Goal: Transaction & Acquisition: Purchase product/service

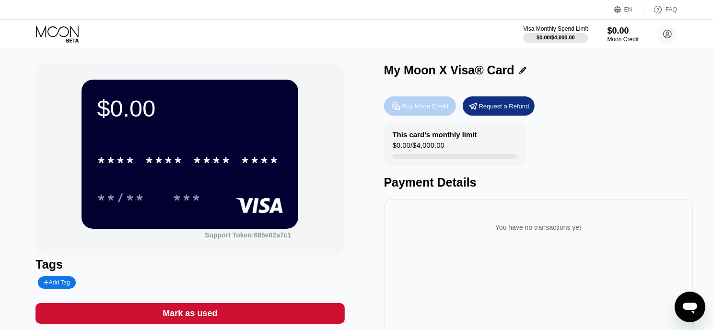
click at [437, 103] on div "Buy Moon Credit" at bounding box center [420, 105] width 72 height 19
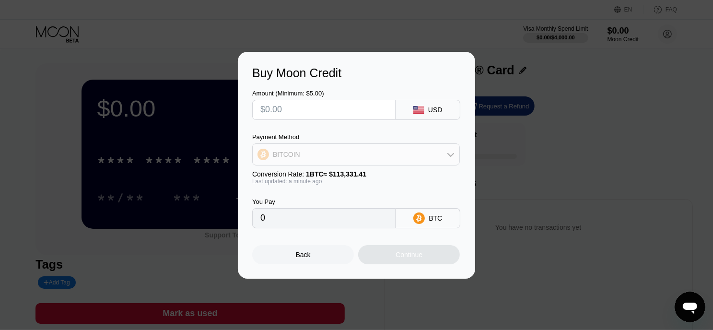
click at [367, 162] on div "BITCOIN" at bounding box center [356, 154] width 207 height 19
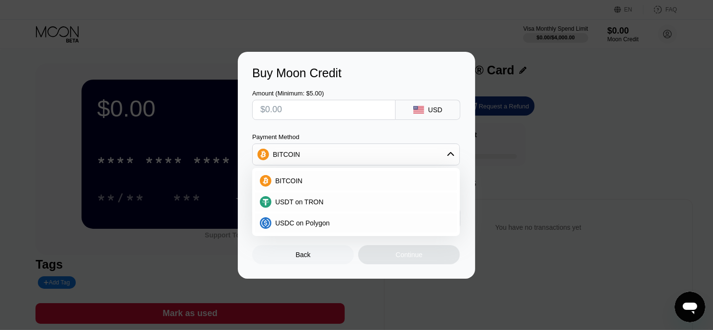
click at [367, 162] on div "BITCOIN" at bounding box center [356, 154] width 207 height 19
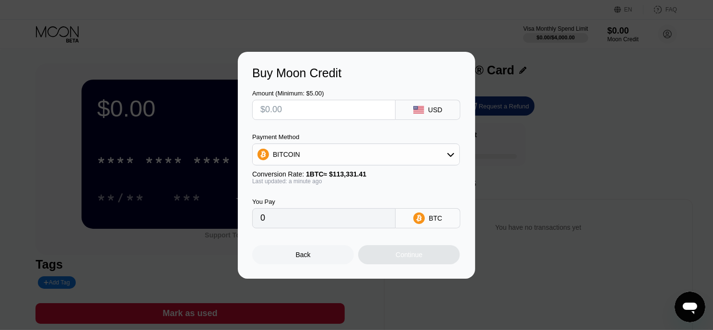
drag, startPoint x: 563, startPoint y: 170, endPoint x: 621, endPoint y: 186, distance: 60.3
click at [621, 186] on div "Buy Moon Credit Amount (Minimum: $5.00) USD Payment Method BITCOIN Conversion R…" at bounding box center [356, 165] width 713 height 227
click at [319, 264] on div "Back" at bounding box center [303, 254] width 102 height 19
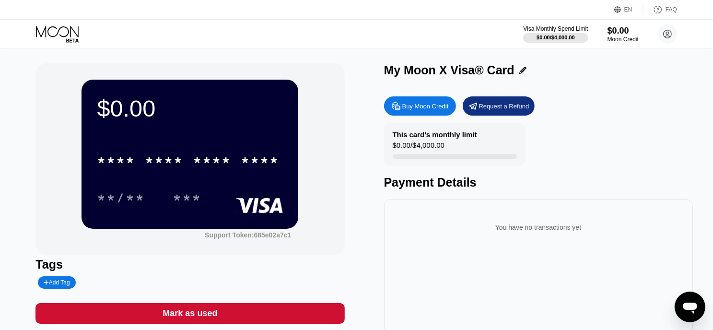
click at [63, 33] on icon at bounding box center [58, 34] width 45 height 17
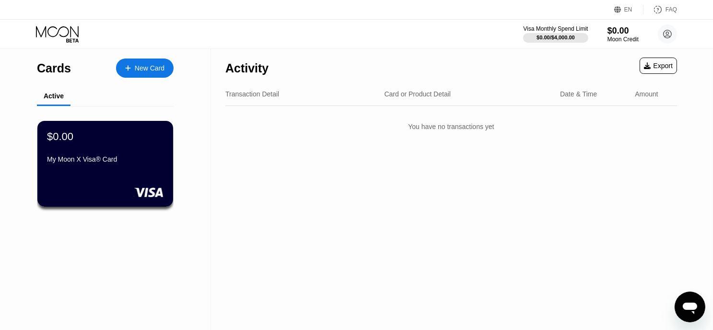
drag, startPoint x: 131, startPoint y: 71, endPoint x: 139, endPoint y: 61, distance: 12.3
click at [139, 61] on div "New Card" at bounding box center [145, 68] width 58 height 19
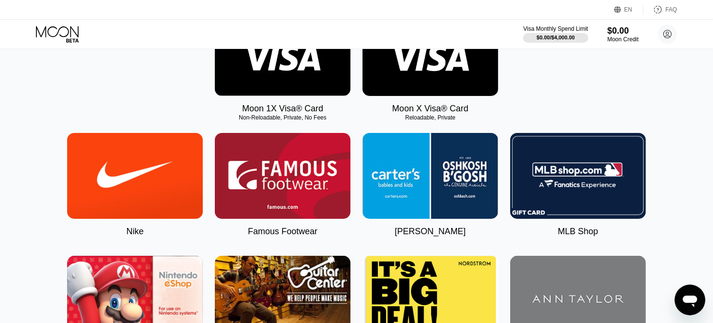
scroll to position [144, 0]
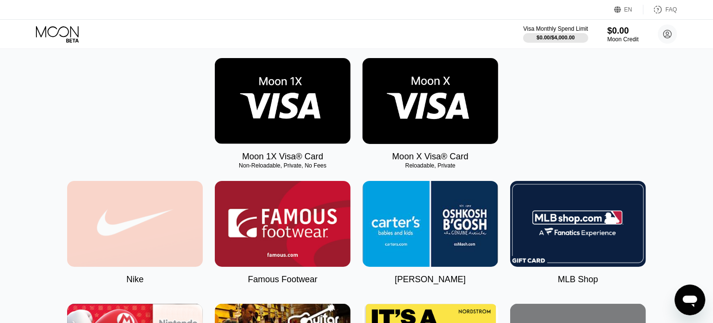
click at [124, 248] on img at bounding box center [135, 224] width 136 height 86
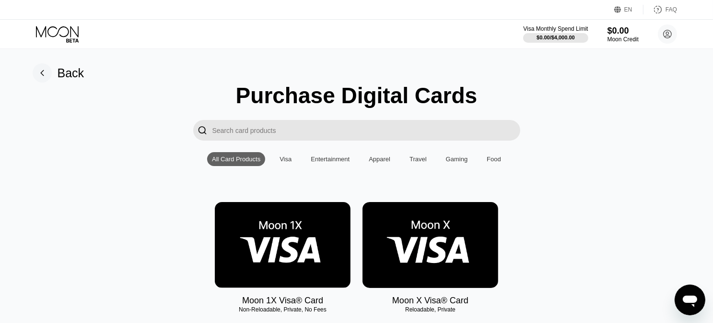
type input "0"
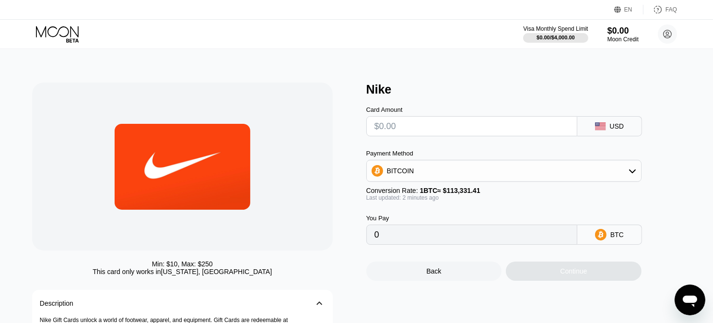
click at [343, 205] on div "Min: $ 10 , Max: $ 250 This card only works in [US_STATE], [GEOGRAPHIC_DATA] De…" at bounding box center [194, 241] width 325 height 317
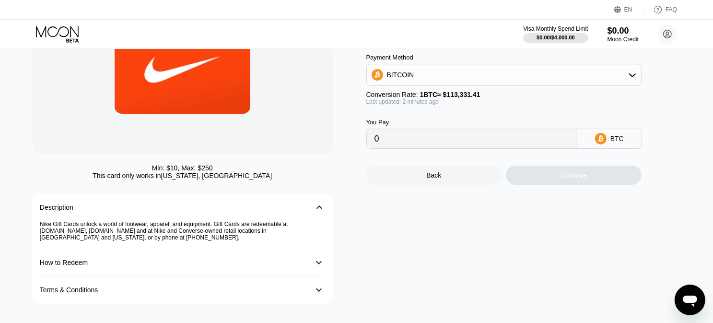
scroll to position [144, 0]
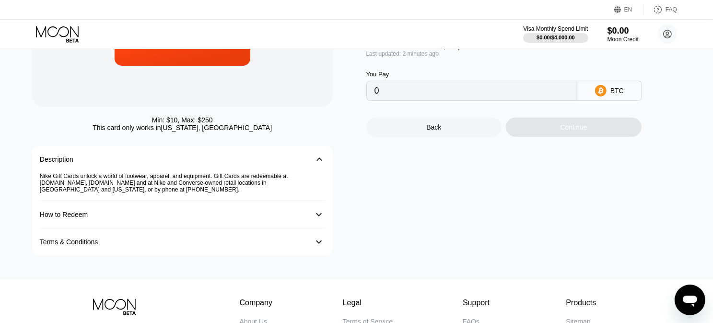
click at [263, 218] on div "How to Redeem" at bounding box center [173, 215] width 266 height 8
